Goal: Task Accomplishment & Management: Use online tool/utility

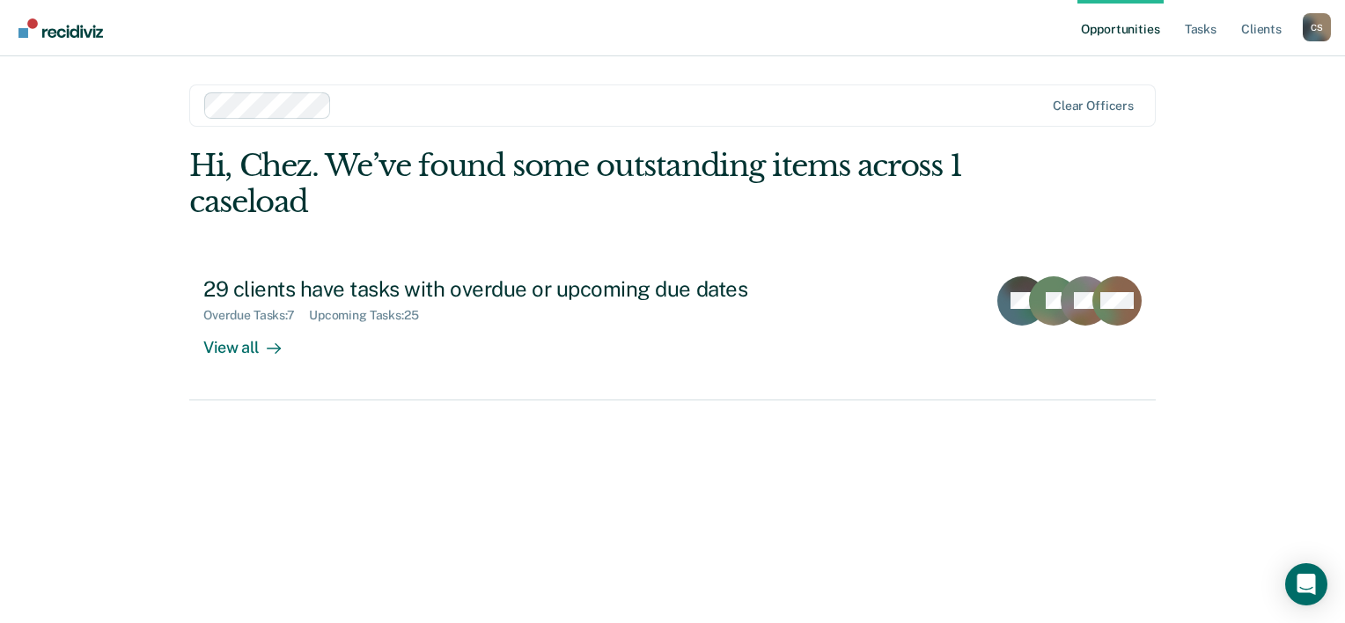
click at [1145, 39] on link "Opportunities" at bounding box center [1120, 28] width 85 height 56
click at [1213, 23] on link "Tasks" at bounding box center [1201, 28] width 39 height 56
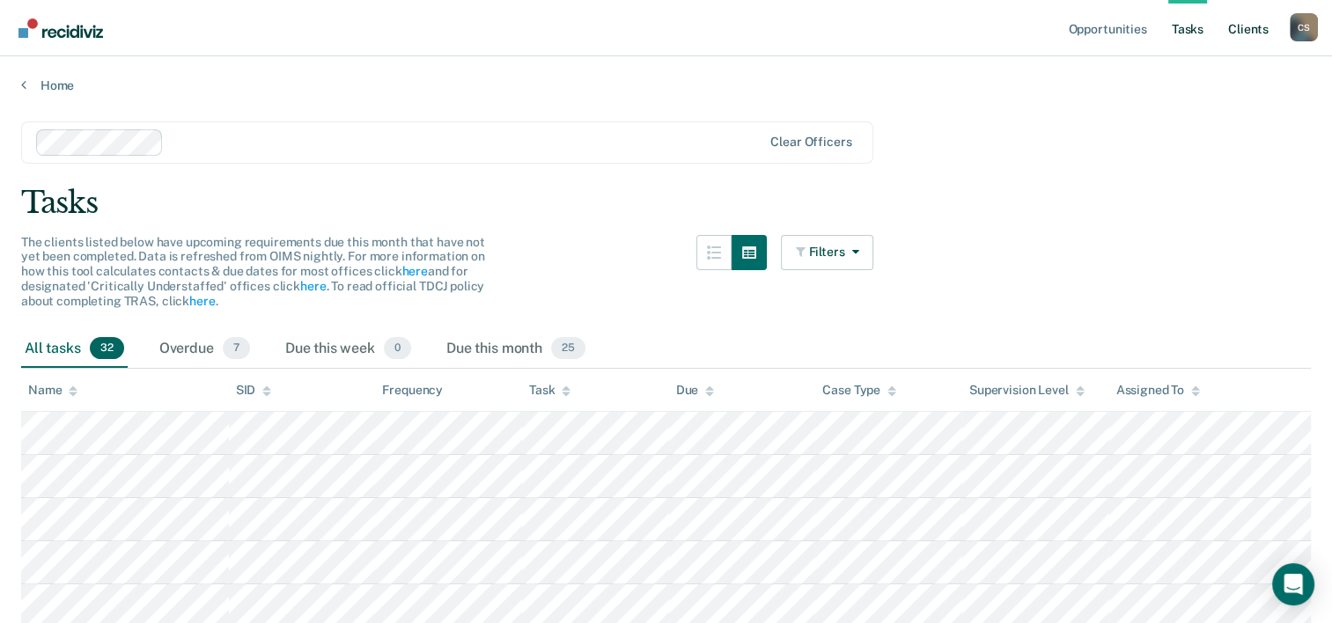
click at [1244, 34] on link "Client s" at bounding box center [1249, 28] width 48 height 56
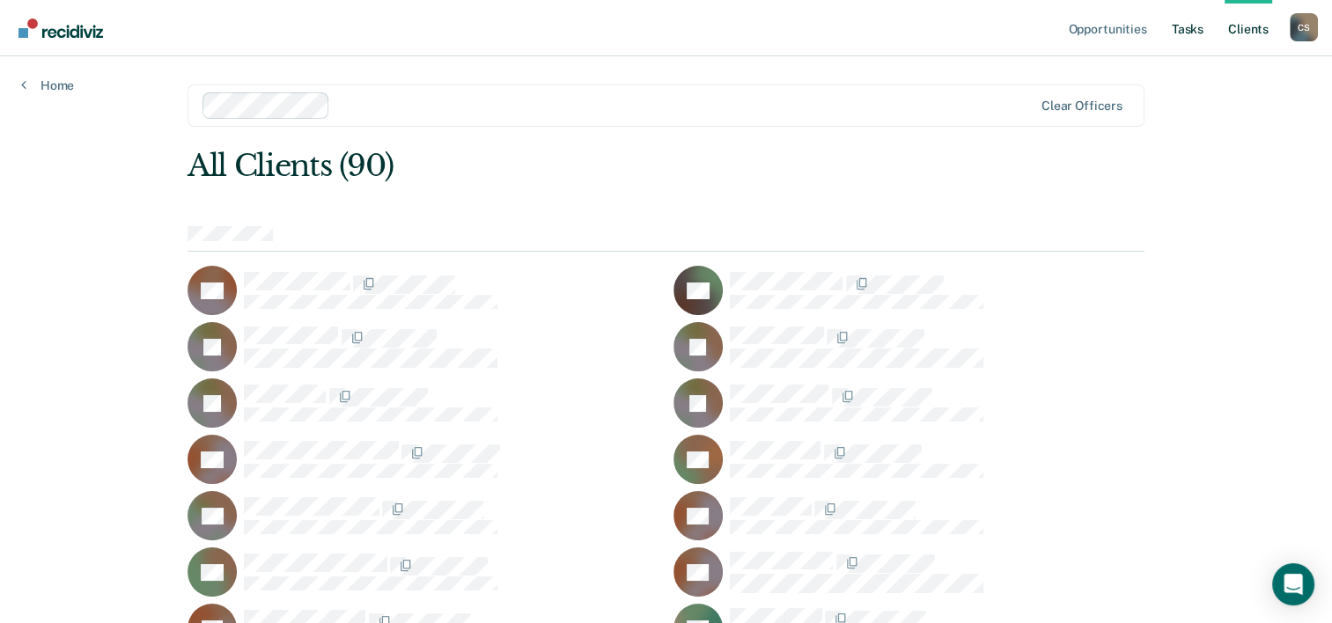
click at [1192, 33] on link "Tasks" at bounding box center [1187, 28] width 39 height 56
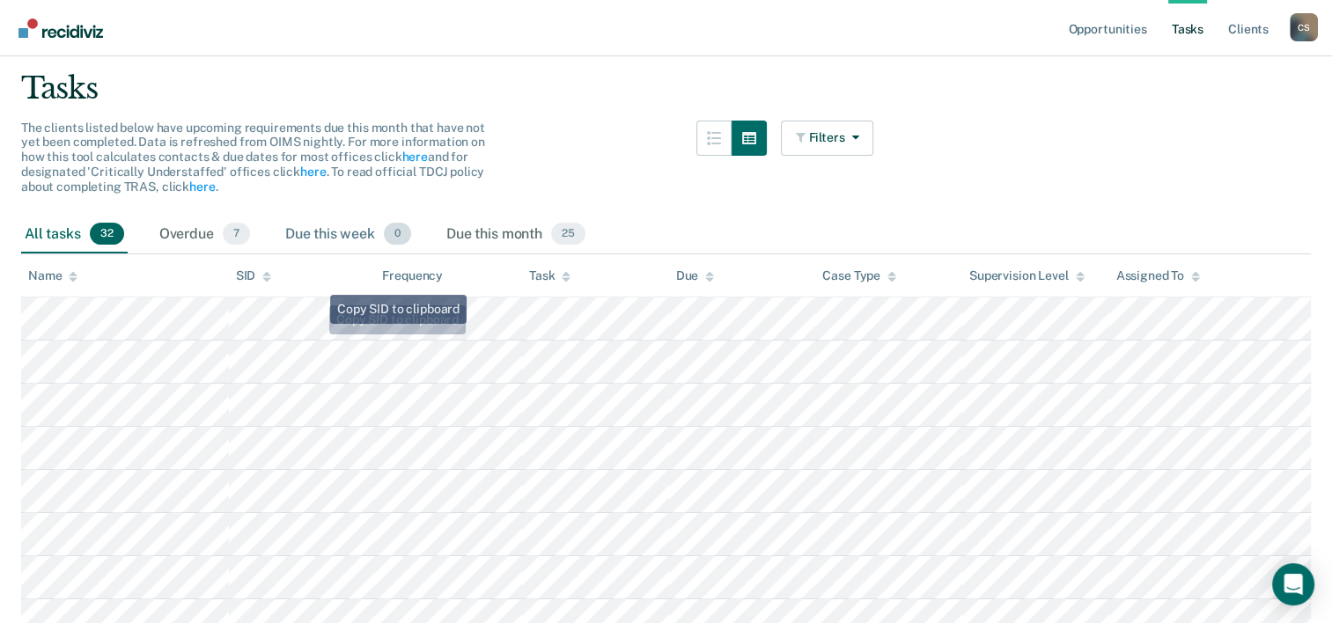
scroll to position [88, 0]
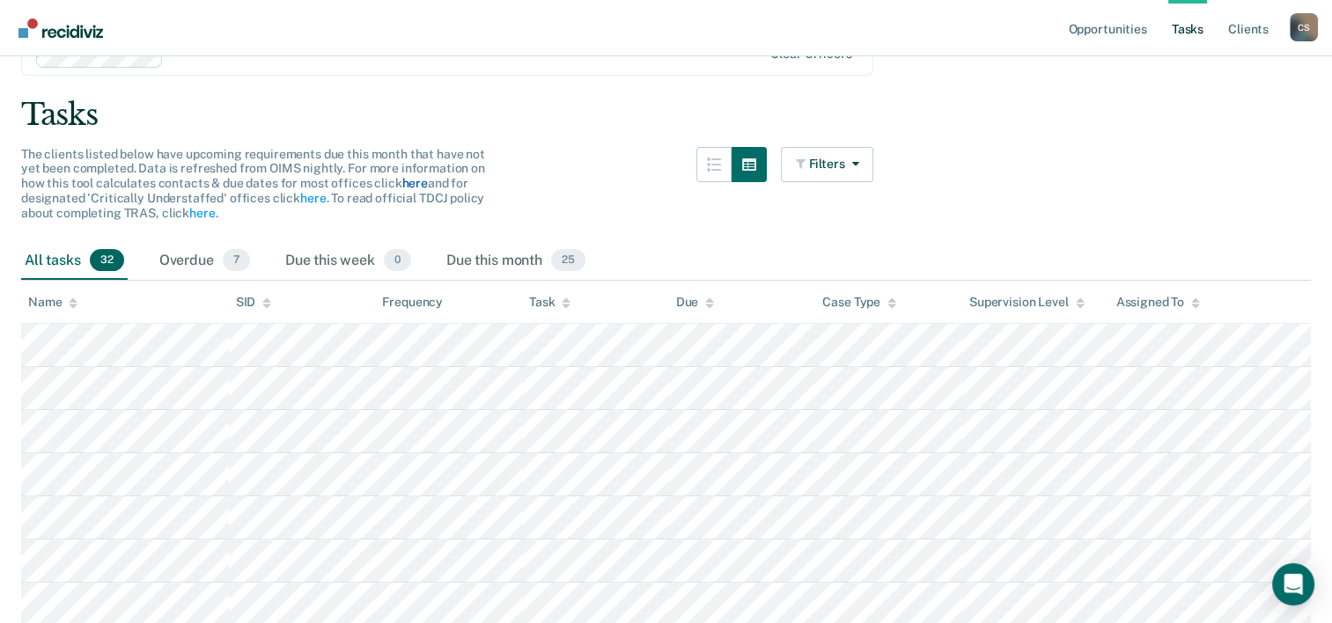
click at [413, 185] on link "here" at bounding box center [414, 183] width 26 height 14
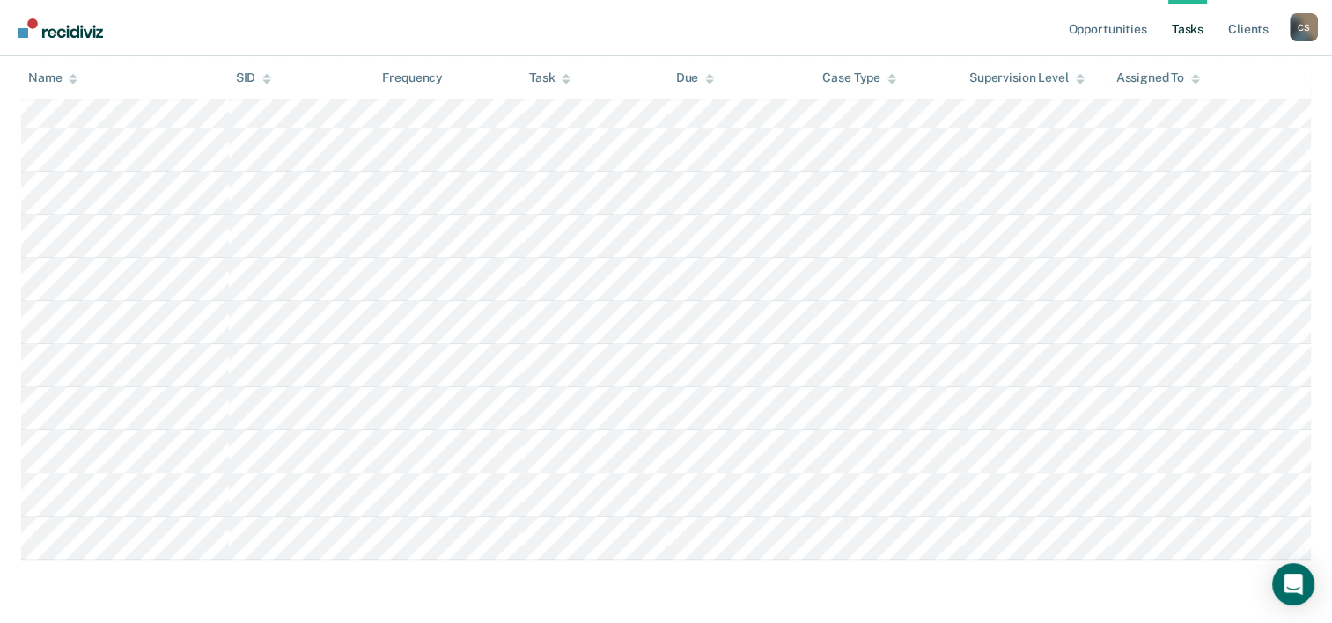
scroll to position [1256, 0]
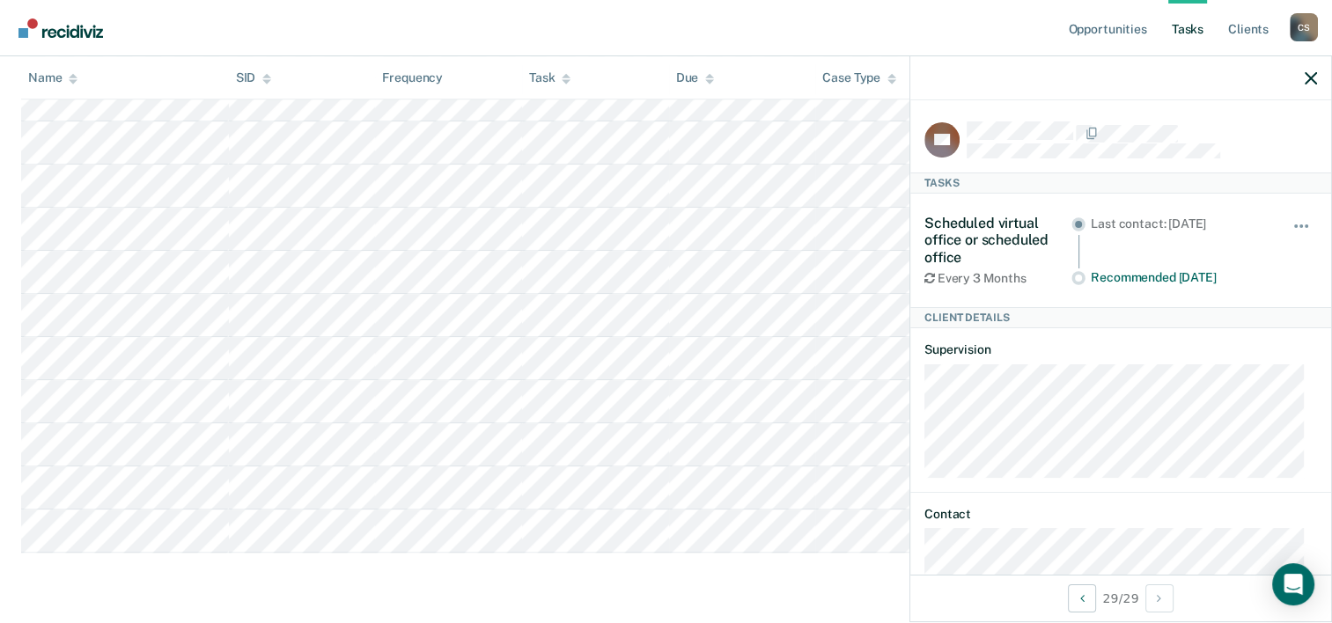
click at [1035, 271] on div "Every 3 Months" at bounding box center [997, 278] width 147 height 15
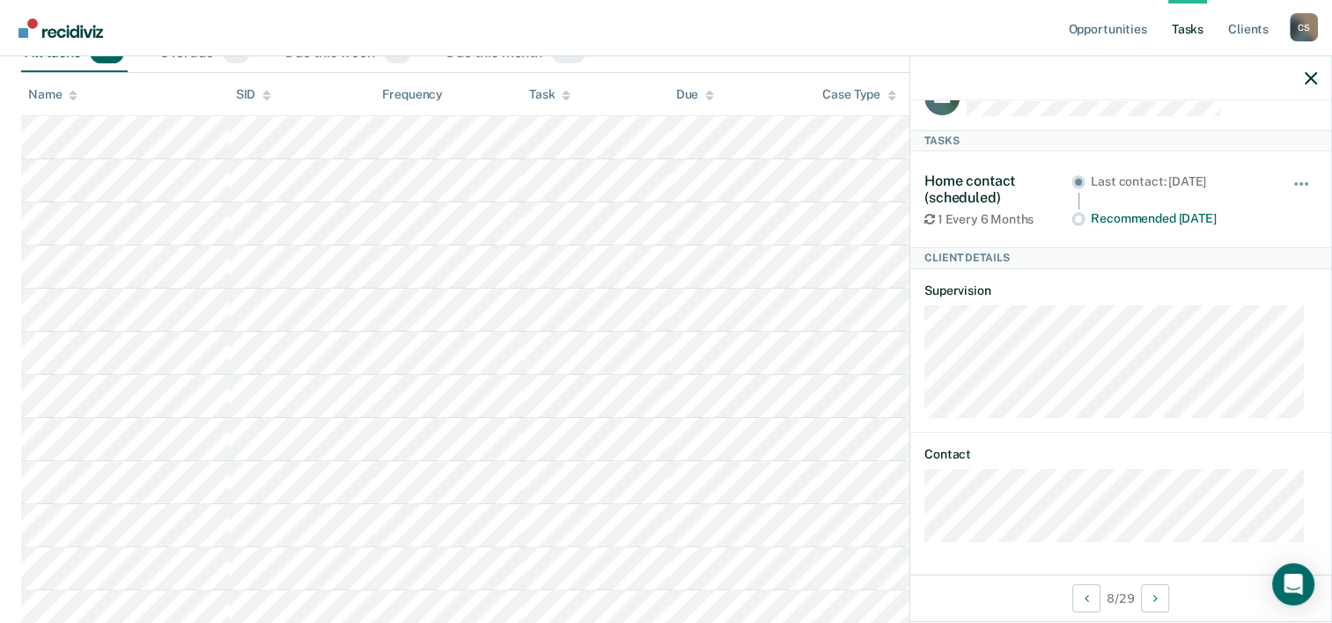
scroll to position [112, 0]
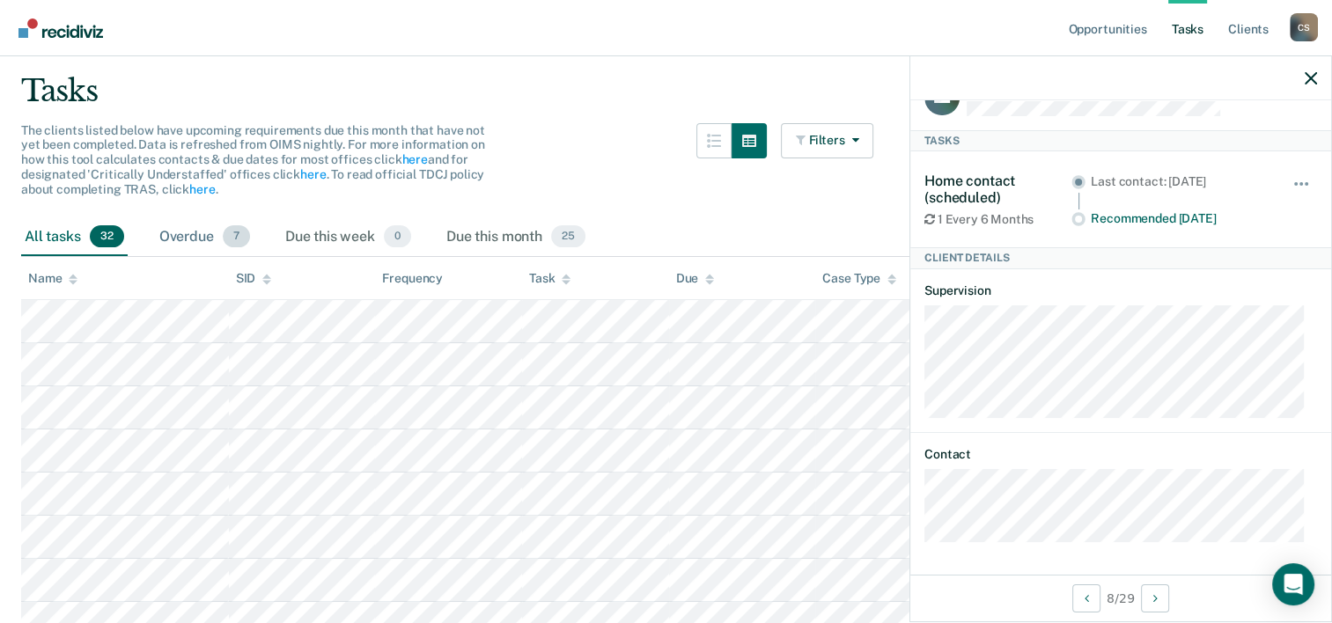
click at [239, 234] on span "7" at bounding box center [236, 236] width 27 height 23
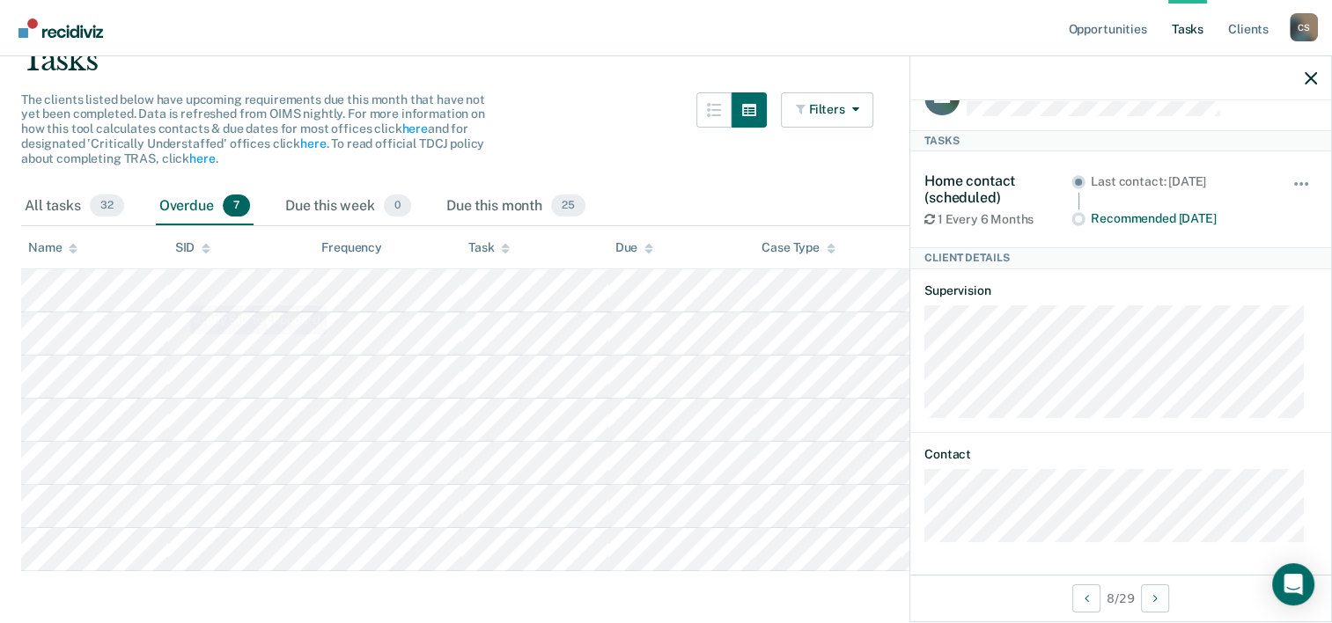
scroll to position [159, 0]
